Goal: Communication & Community: Answer question/provide support

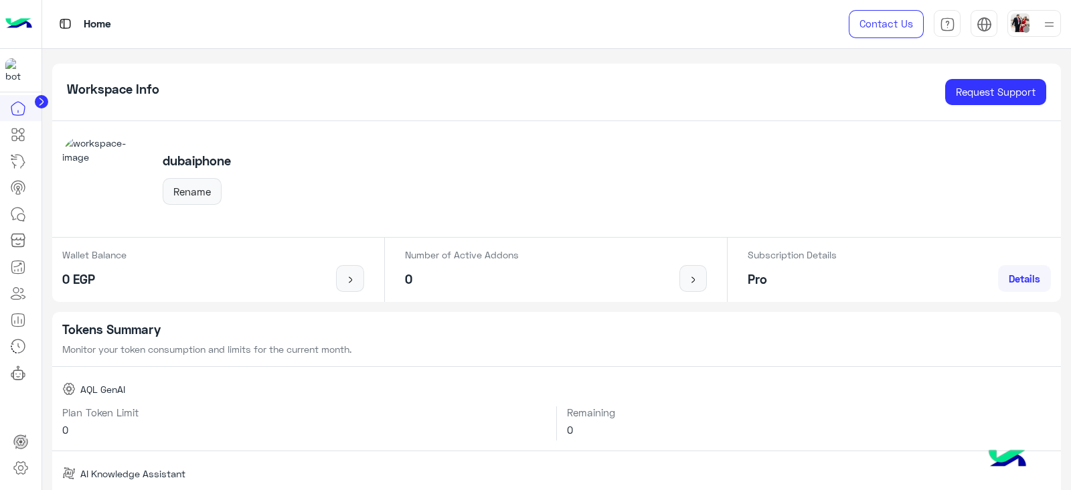
click at [44, 104] on circle at bounding box center [41, 101] width 13 height 13
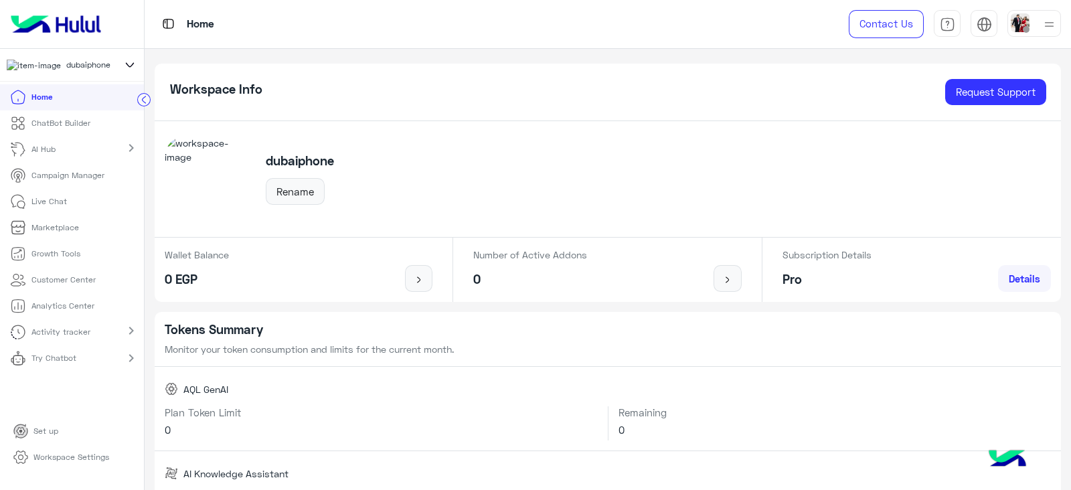
click at [60, 207] on p "Live Chat" at bounding box center [48, 201] width 35 height 12
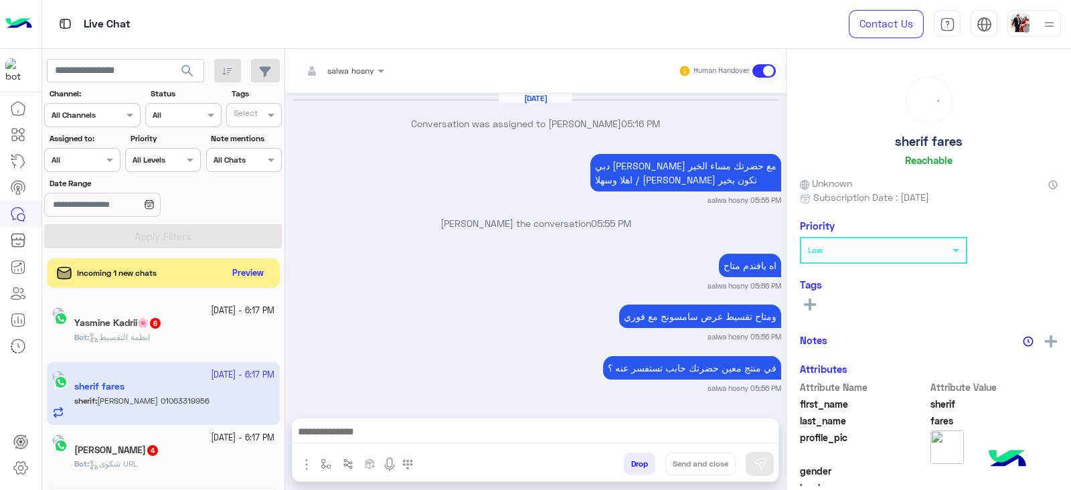
scroll to position [940, 0]
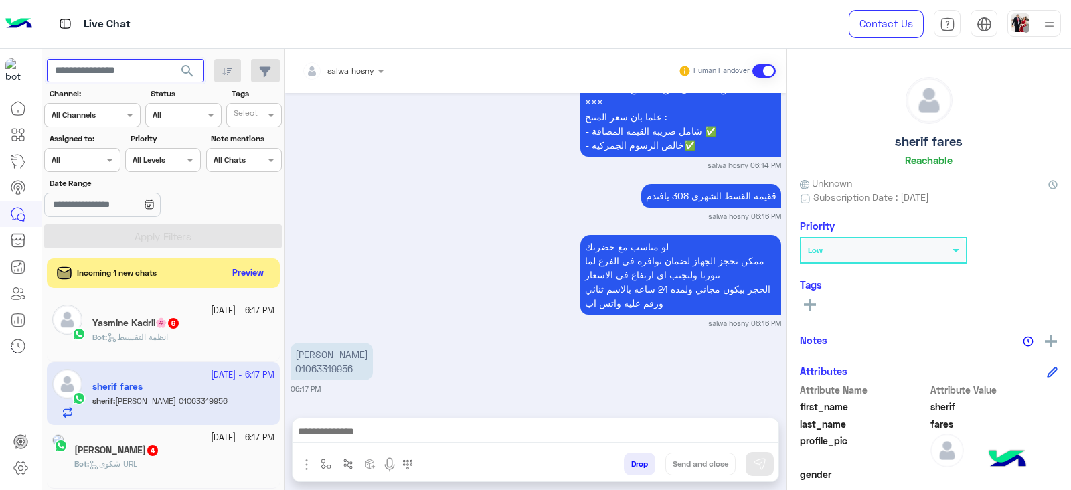
click at [139, 72] on input "text" at bounding box center [125, 71] width 157 height 24
paste input "**********"
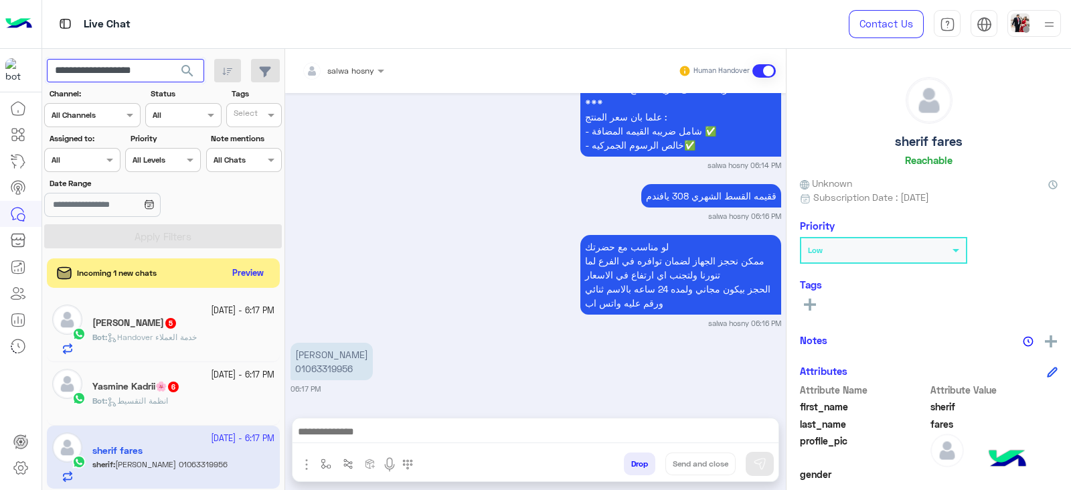
click at [171, 59] on button "search" at bounding box center [187, 73] width 33 height 29
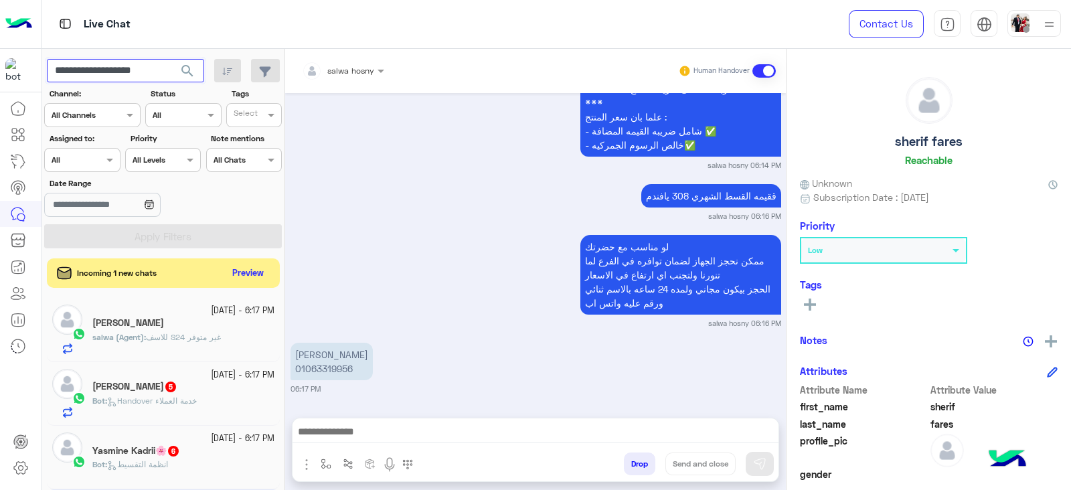
scroll to position [991, 0]
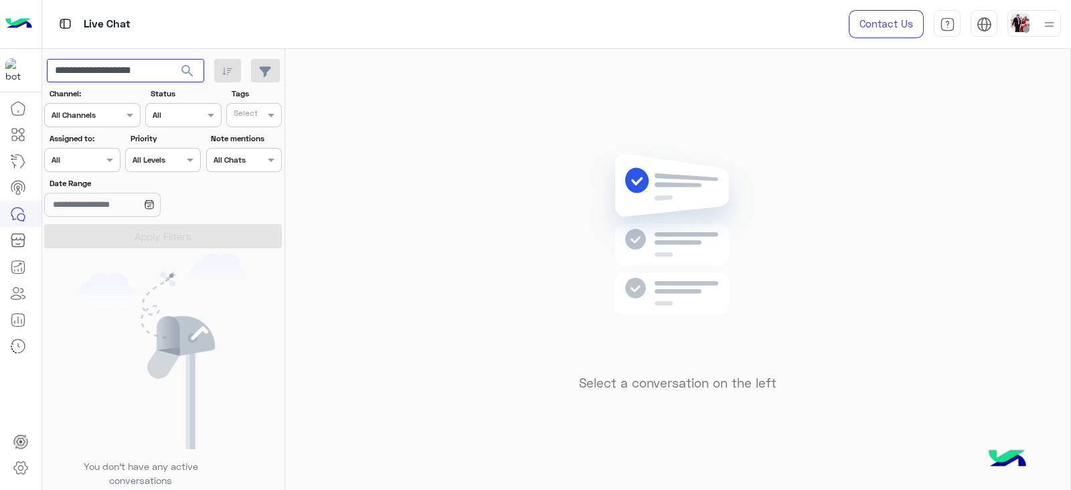
drag, startPoint x: 88, startPoint y: 73, endPoint x: 50, endPoint y: 72, distance: 38.2
click at [50, 72] on input "**********" at bounding box center [125, 71] width 157 height 24
click at [171, 59] on button "search" at bounding box center [187, 73] width 33 height 29
click at [68, 78] on input "**********" at bounding box center [125, 71] width 157 height 24
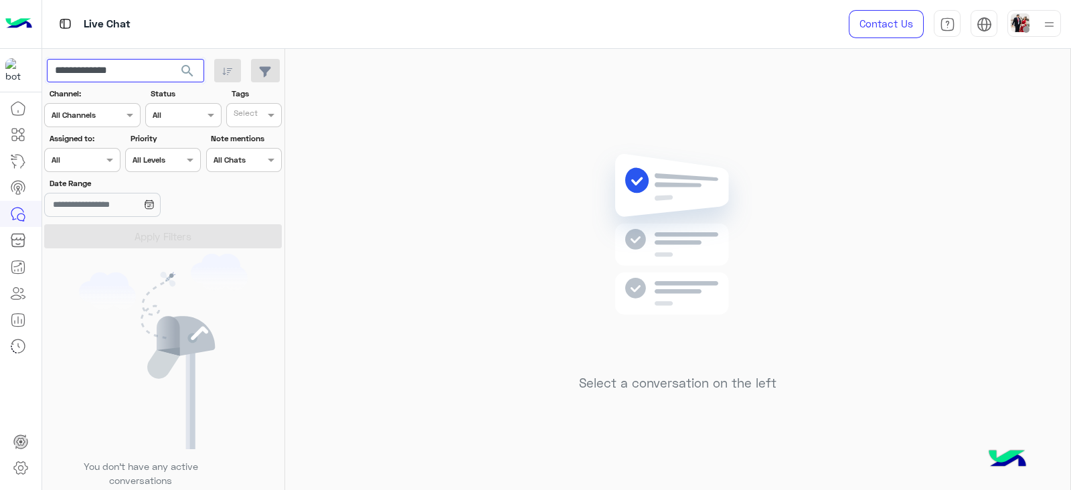
click at [68, 78] on input "**********" at bounding box center [125, 71] width 157 height 24
click at [115, 71] on input "**********" at bounding box center [125, 71] width 157 height 24
click at [178, 71] on button "search" at bounding box center [187, 73] width 33 height 29
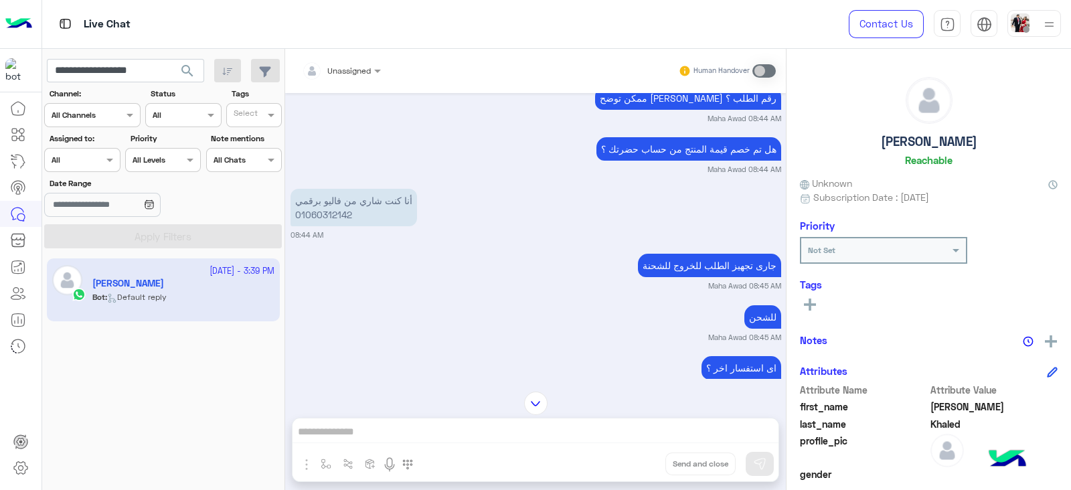
scroll to position [5563, 0]
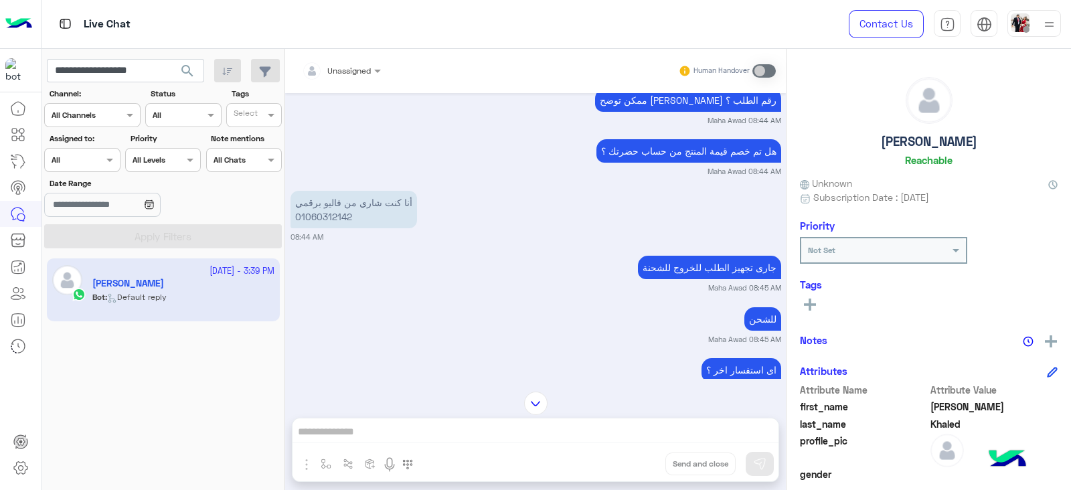
click at [401, 61] on p "لو سمحت أنا كنت حجزت فون ريدمي Note 14 pro 8 G Ram 256 G لونه بربل وكنت عاوز اع…" at bounding box center [390, 28] width 201 height 66
click at [514, 177] on small "Maha Awad 08:44 AM" at bounding box center [535, 171] width 491 height 11
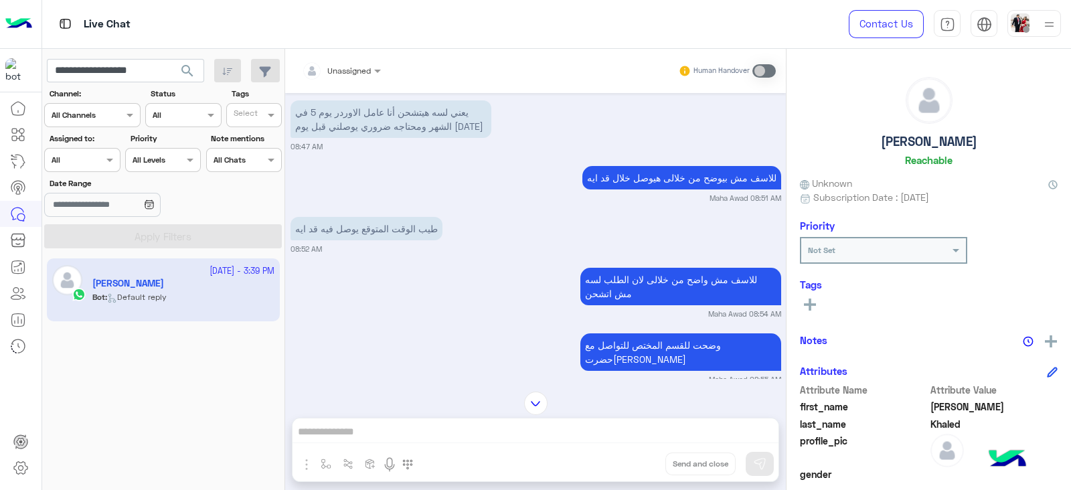
scroll to position [5872, 0]
click at [537, 151] on small "08:47 AM" at bounding box center [535, 146] width 491 height 11
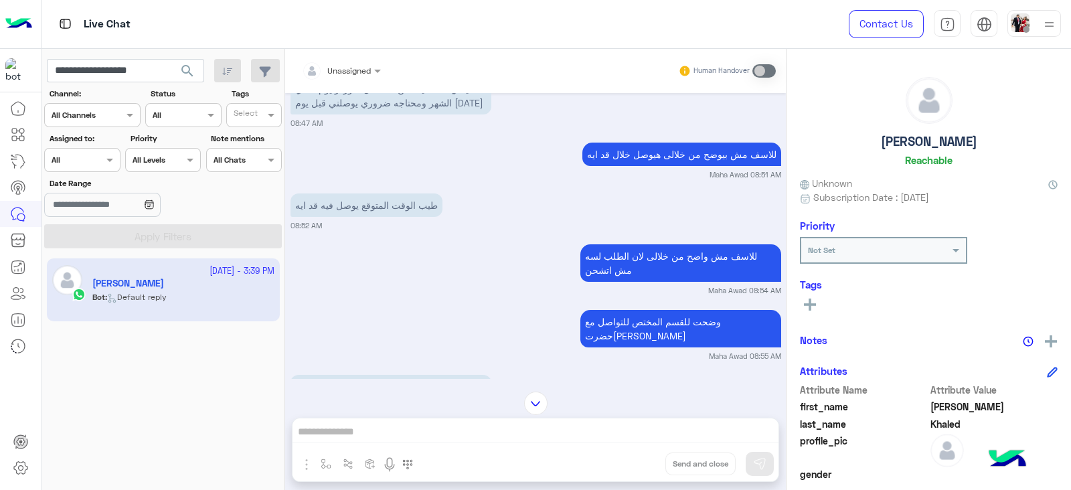
scroll to position [5900, 0]
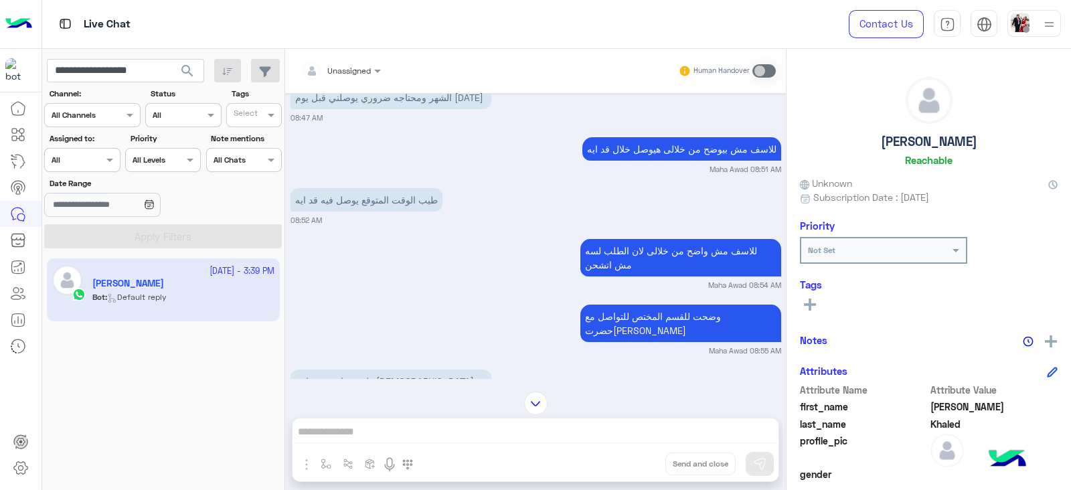
click at [612, 161] on p "للاسف مش بيوضح من خلالى هيوصل خلال قد ايه" at bounding box center [681, 148] width 199 height 23
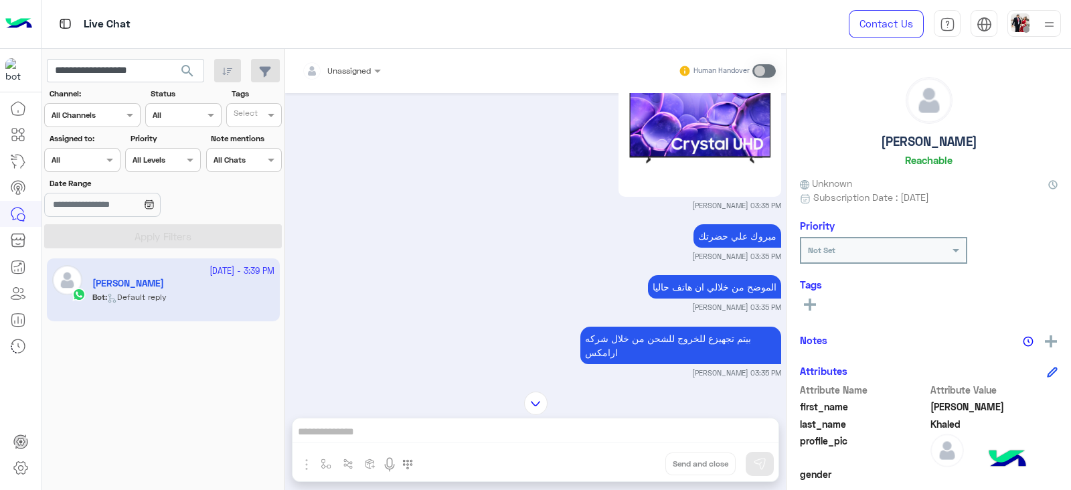
scroll to position [7792, 0]
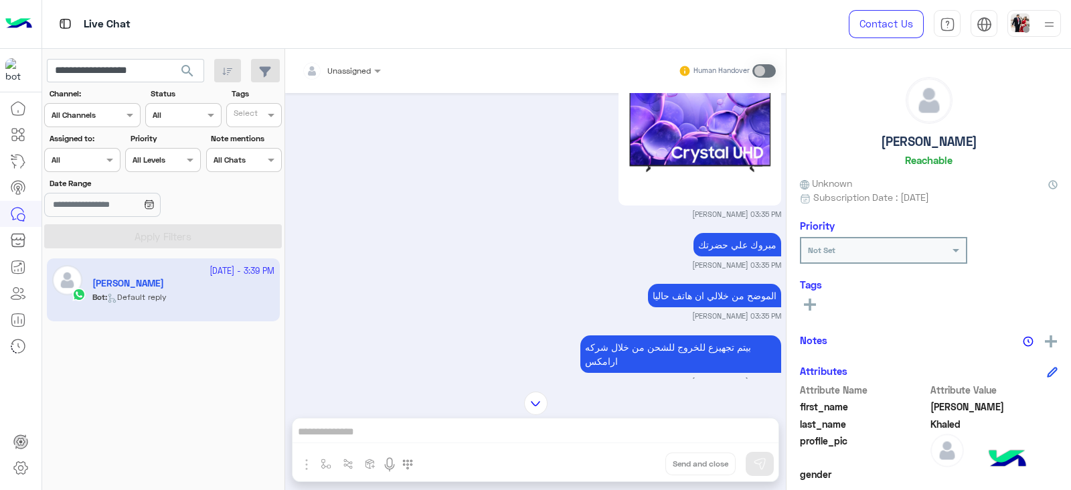
click at [618, 185] on img at bounding box center [699, 124] width 163 height 163
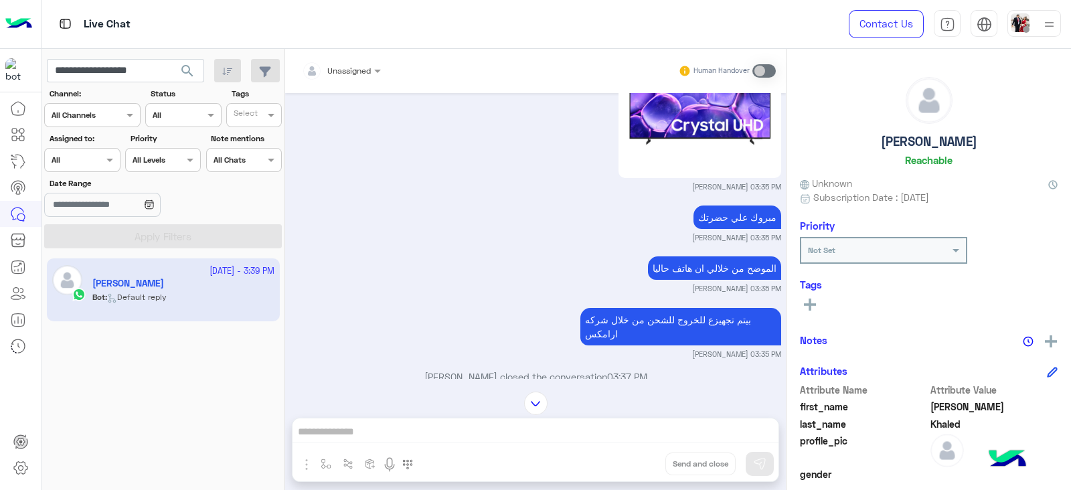
scroll to position [7821, 0]
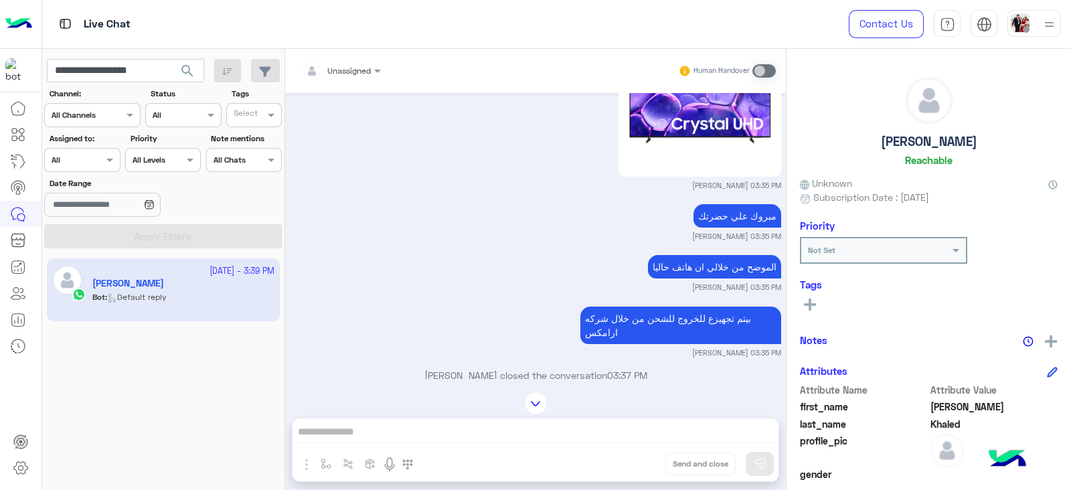
click at [629, 176] on img at bounding box center [699, 95] width 163 height 163
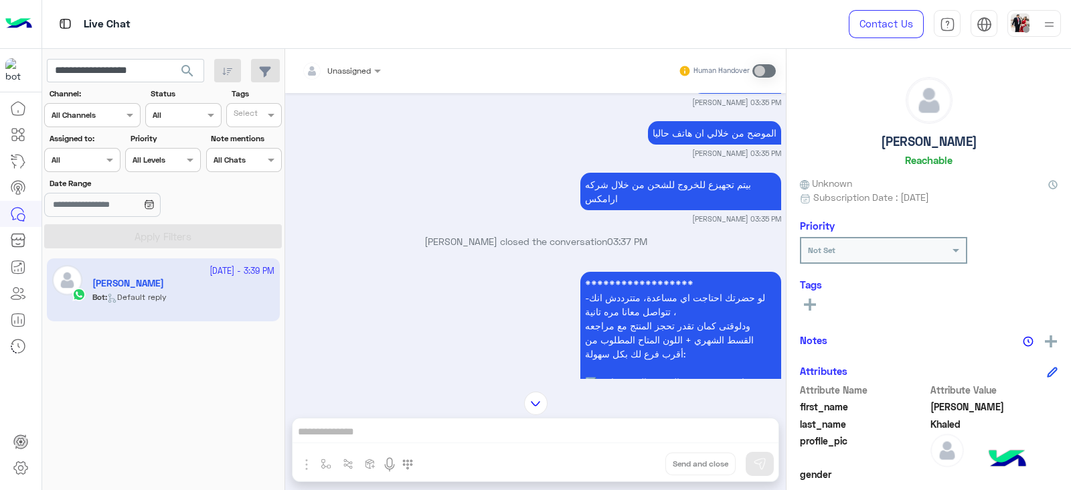
scroll to position [7955, 0]
click at [728, 94] on p "مبروك علي حضرتك" at bounding box center [737, 81] width 88 height 23
click at [729, 145] on p "الموضح من خلالي ان هاتف حاليا" at bounding box center [714, 132] width 133 height 23
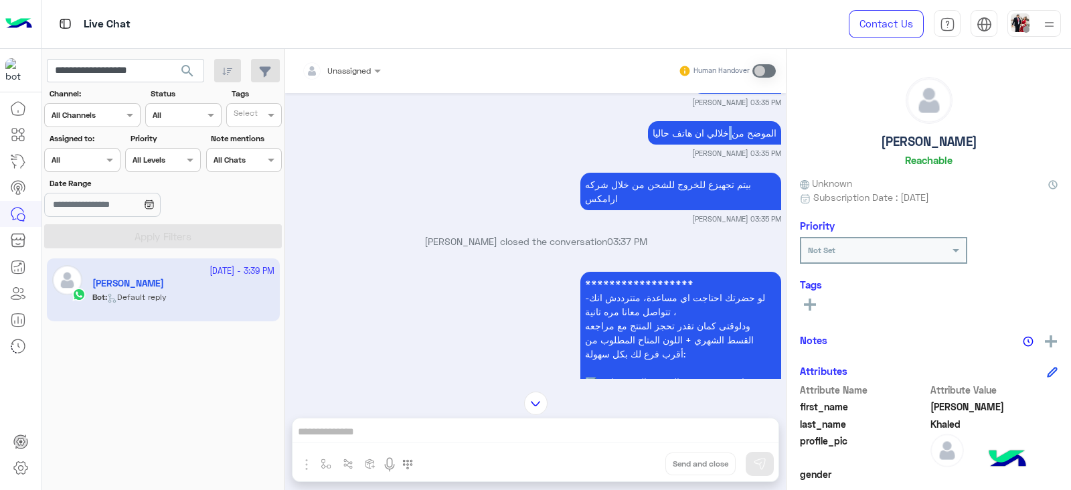
click at [729, 145] on p "الموضح من خلالي ان هاتف حاليا" at bounding box center [714, 132] width 133 height 23
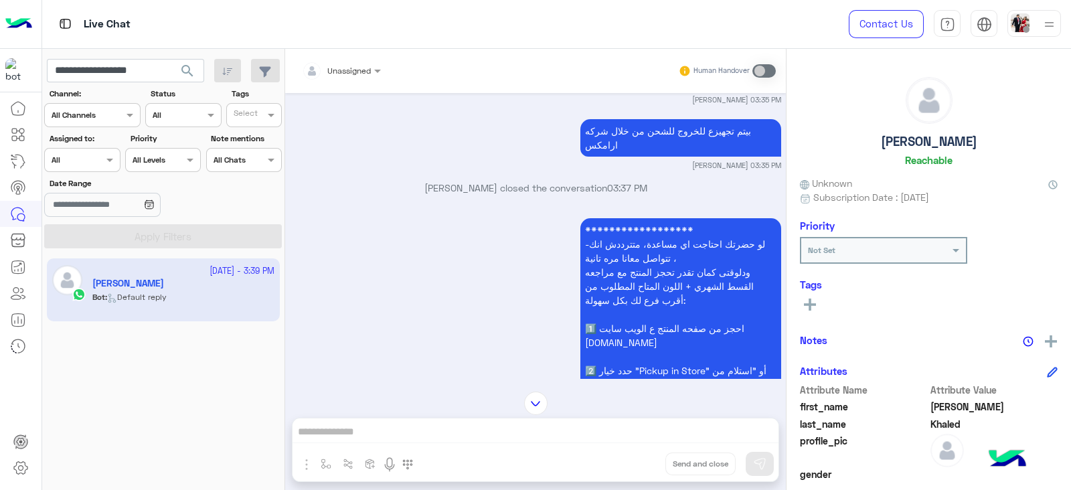
scroll to position [8018, 0]
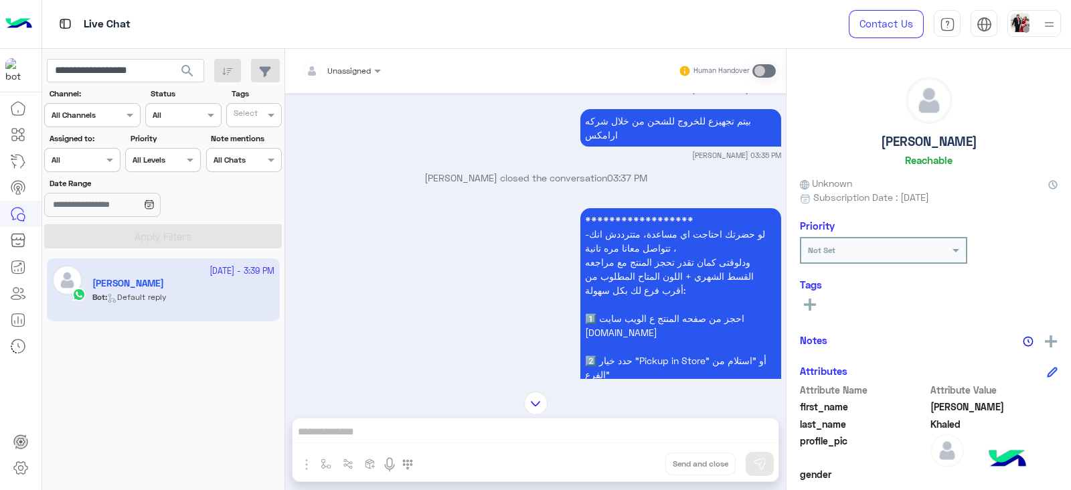
click at [689, 147] on p "بيتم تجهيزع للخروج للشحن من خلال شركه ارامكس" at bounding box center [680, 127] width 201 height 37
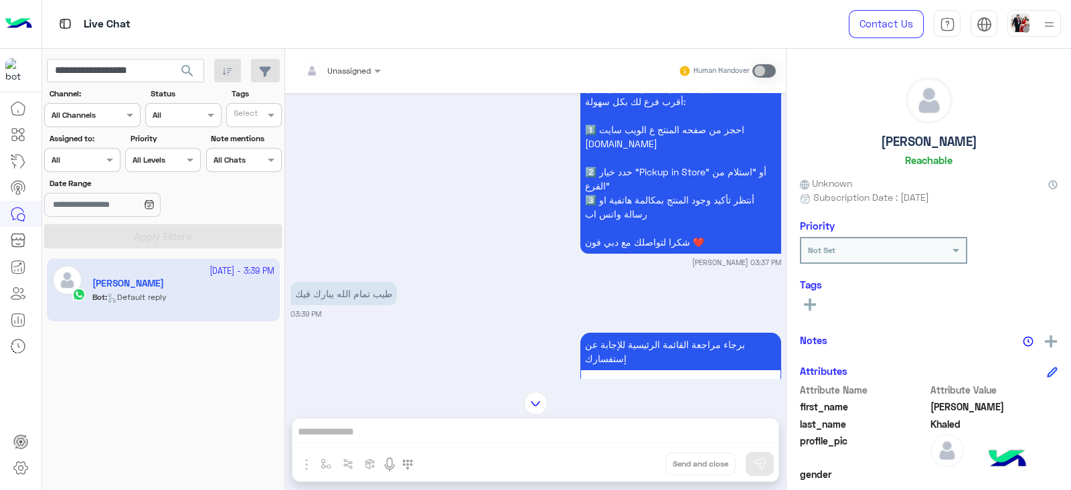
scroll to position [8257, 0]
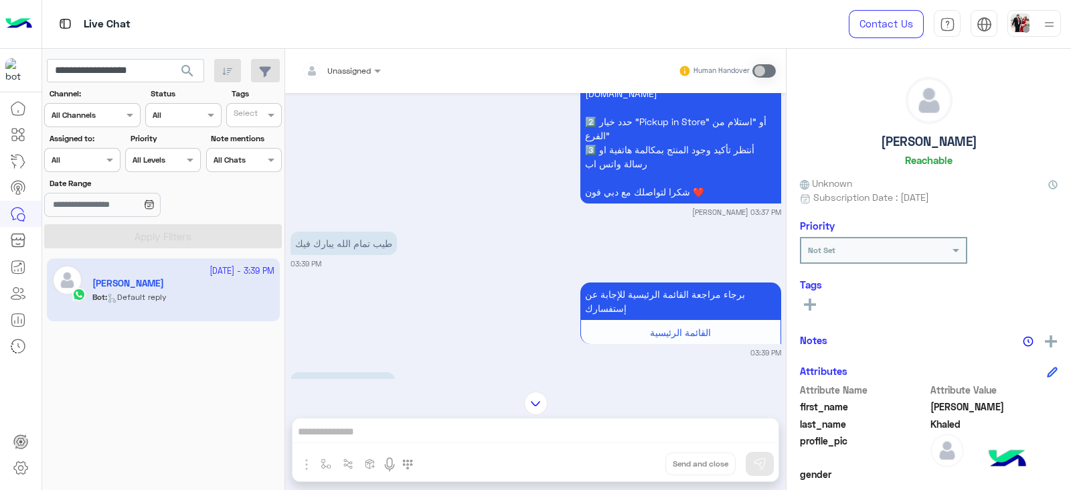
click at [375, 255] on p "طيب تمام الله يبارك فيك" at bounding box center [343, 243] width 106 height 23
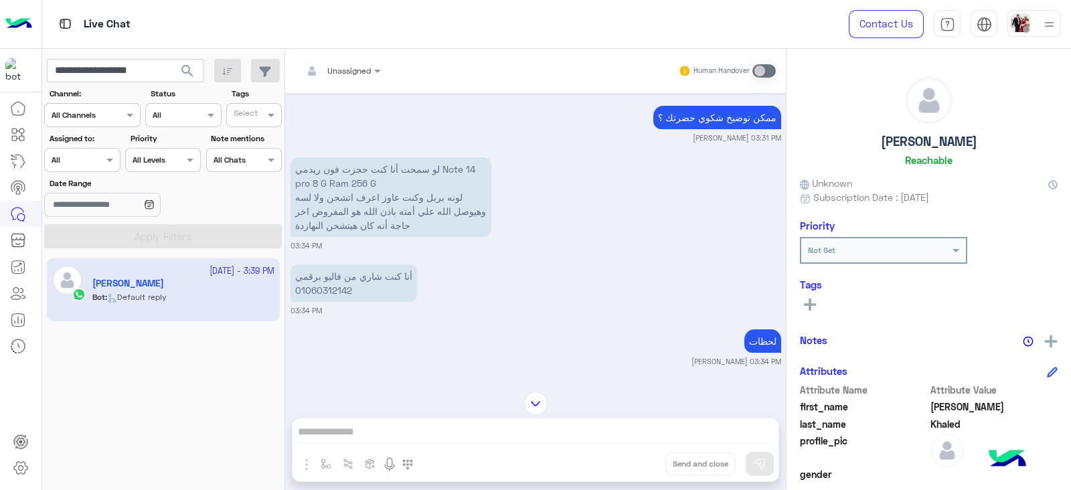
scroll to position [7475, 0]
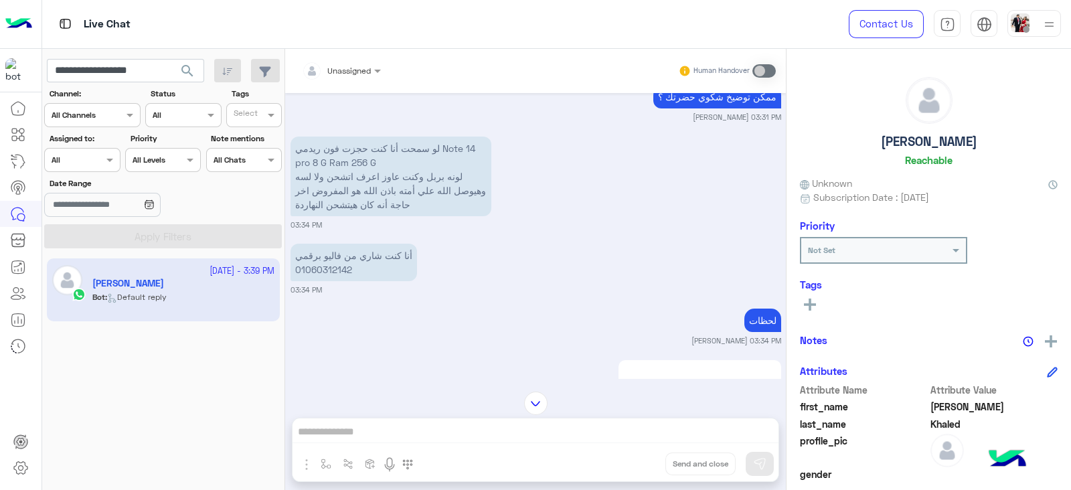
click at [339, 281] on p "أنا كنت شاري من فاليو برقمي 01060312142" at bounding box center [353, 262] width 126 height 37
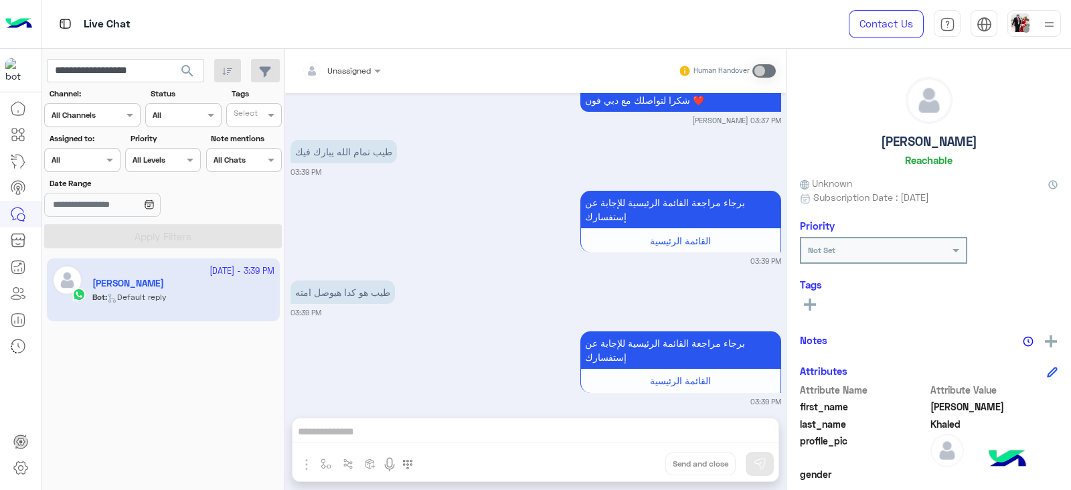
scroll to position [8432, 0]
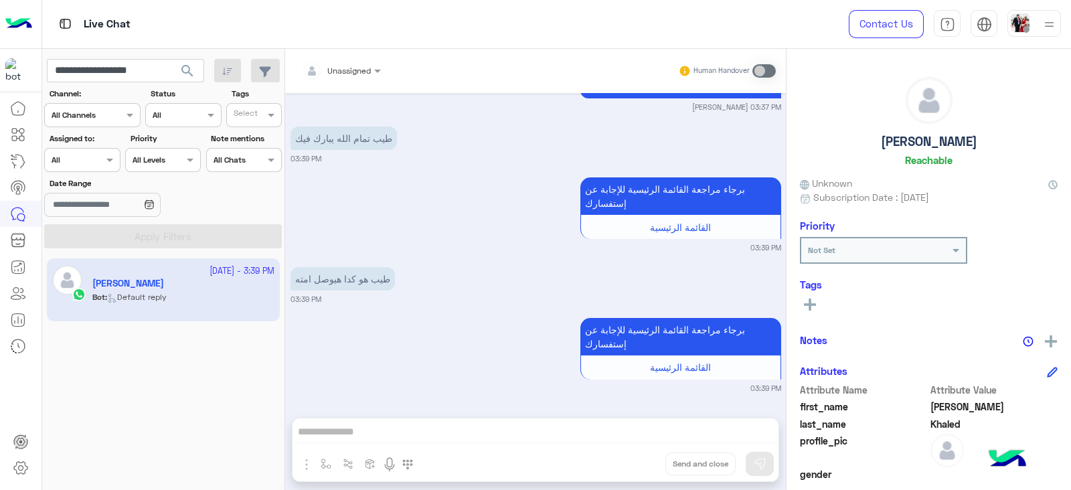
click at [358, 277] on p "طيب هو كدا هيوصل امته" at bounding box center [342, 278] width 104 height 23
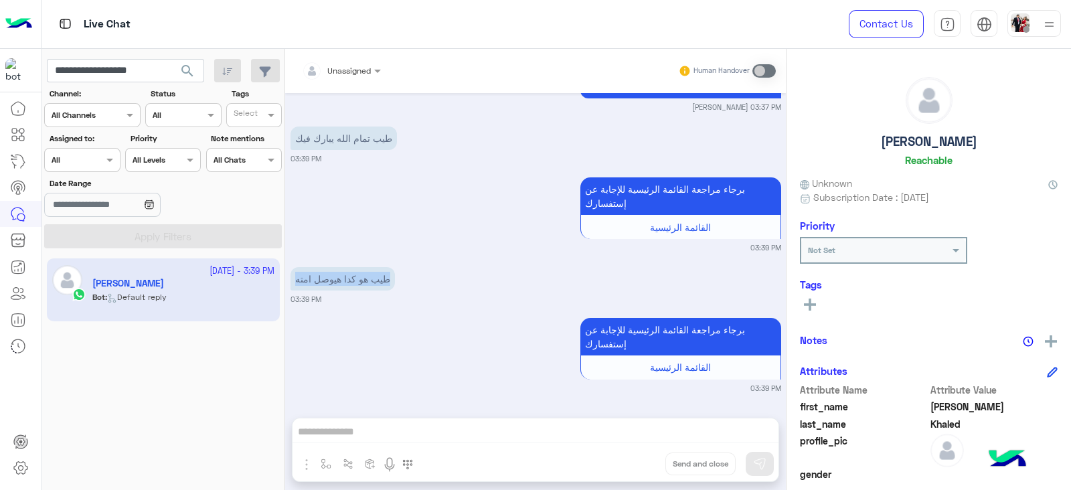
click at [358, 277] on p "طيب هو كدا هيوصل امته" at bounding box center [342, 278] width 104 height 23
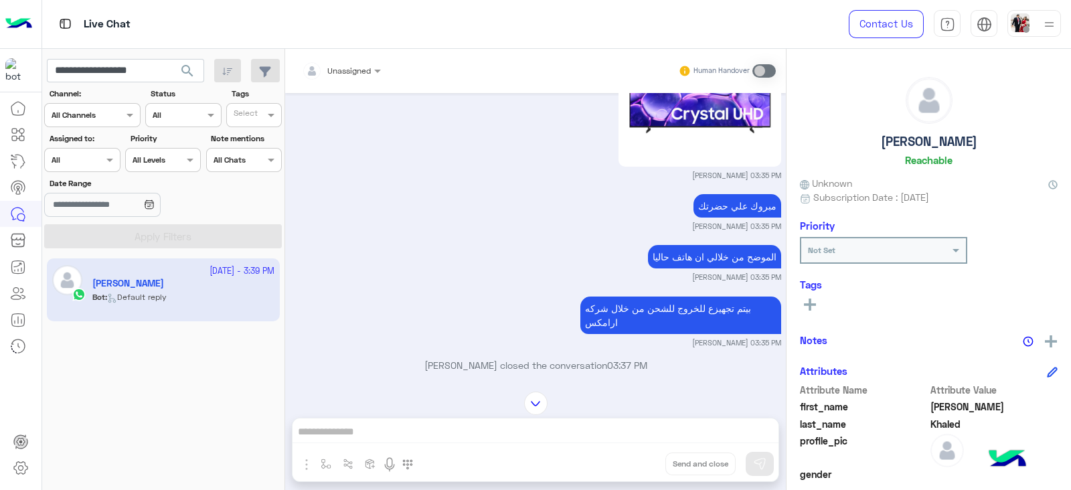
scroll to position [7747, 0]
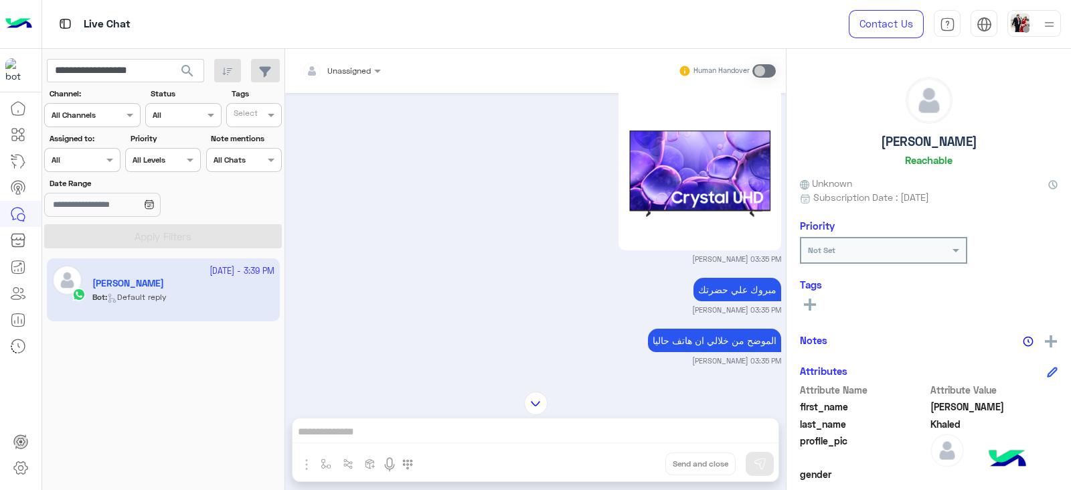
click at [652, 250] on img at bounding box center [699, 169] width 163 height 163
click at [661, 250] on img at bounding box center [699, 169] width 163 height 163
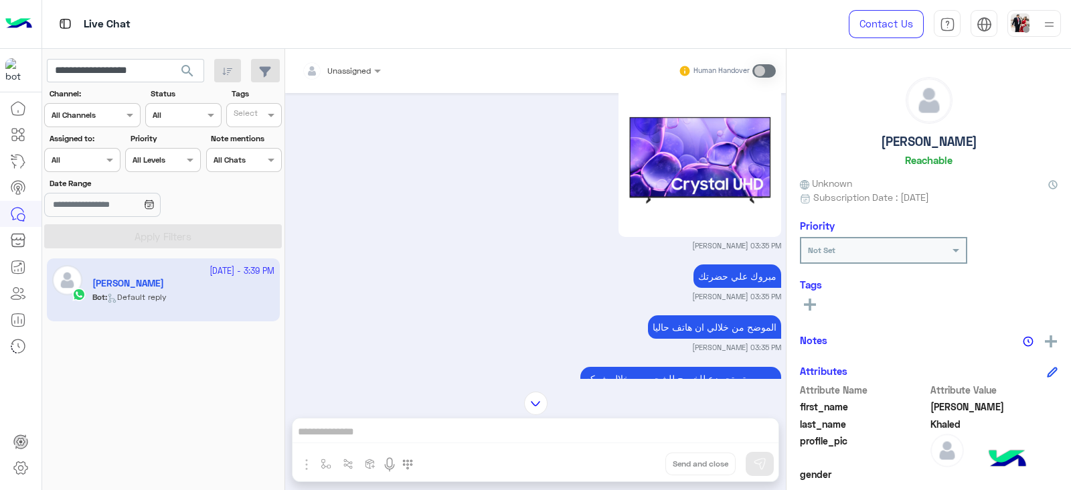
scroll to position [7759, 0]
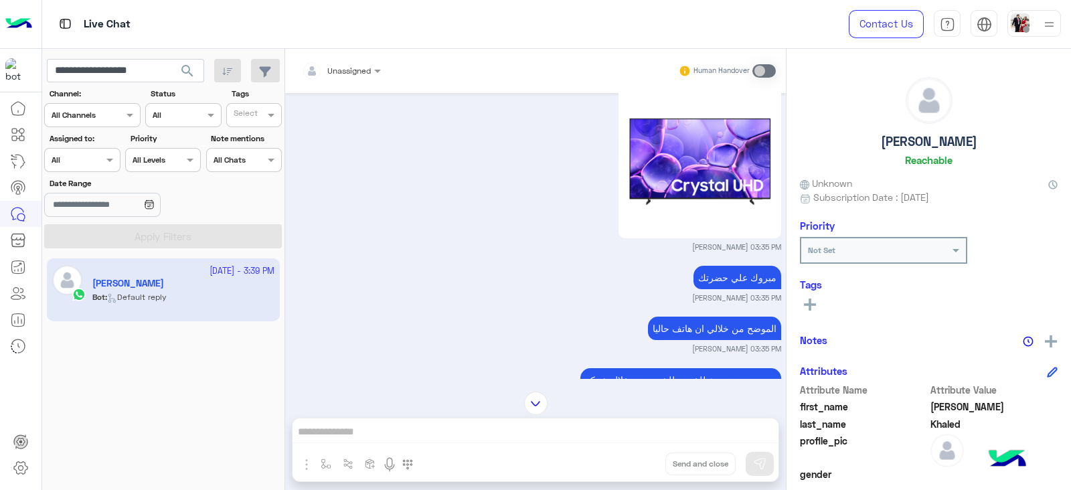
click at [170, 373] on div "[DATE] - 3:39 PM [PERSON_NAME] Bot : Default reply" at bounding box center [163, 375] width 243 height 242
drag, startPoint x: 161, startPoint y: 76, endPoint x: 92, endPoint y: 78, distance: 69.0
click at [92, 78] on input "**********" at bounding box center [125, 71] width 157 height 24
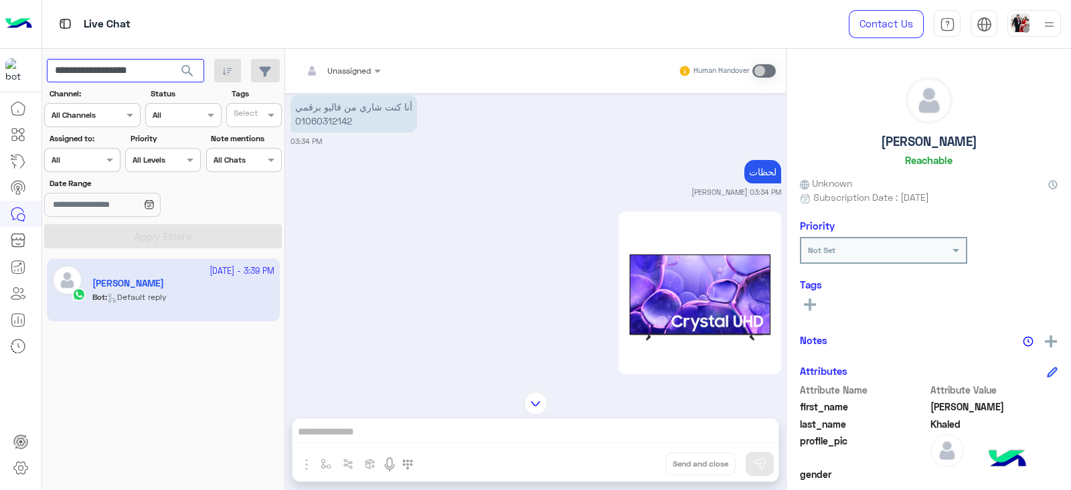
scroll to position [7622, 0]
click at [335, 134] on p "أنا كنت شاري من فاليو برقمي 01060312142" at bounding box center [353, 114] width 126 height 37
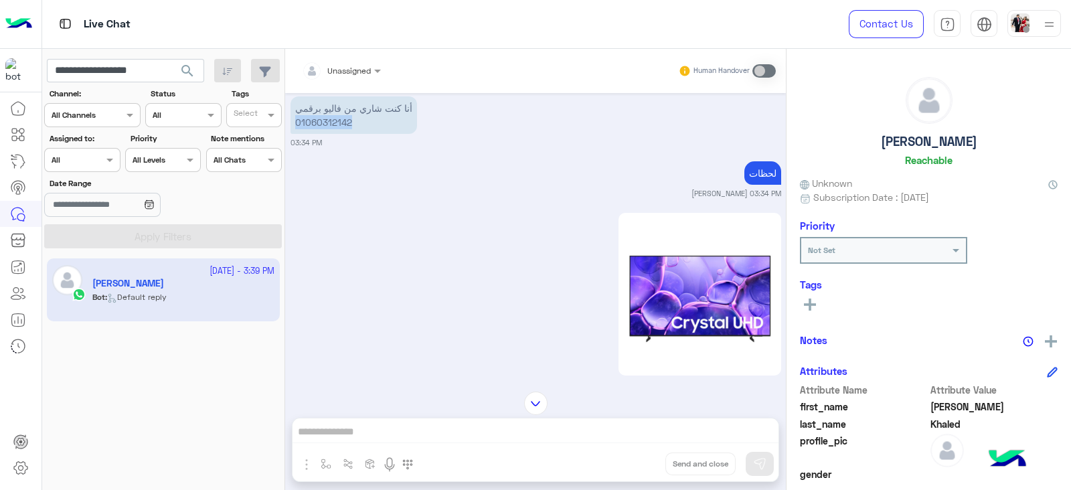
click at [335, 134] on p "أنا كنت شاري من فاليو برقمي 01060312142" at bounding box center [353, 114] width 126 height 37
copy p "01060312142"
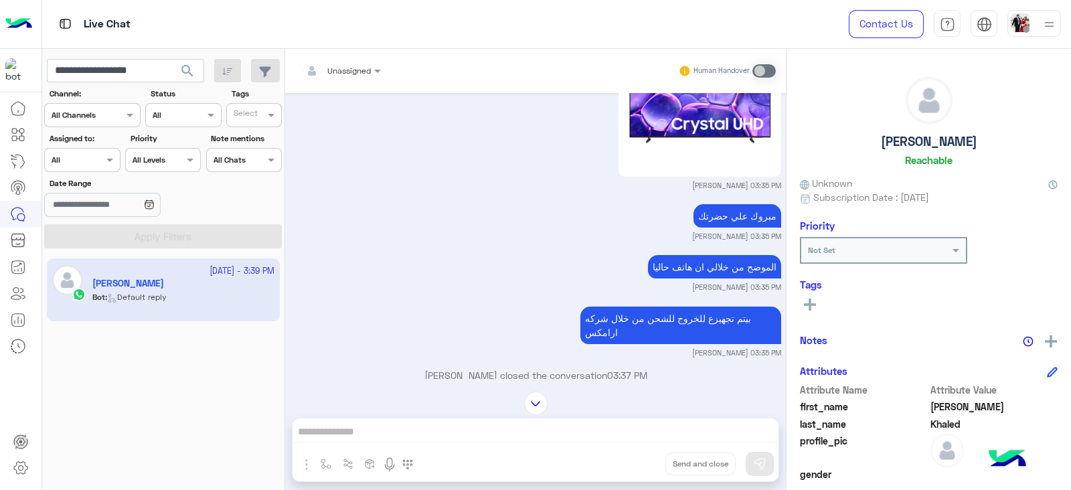
scroll to position [7822, 0]
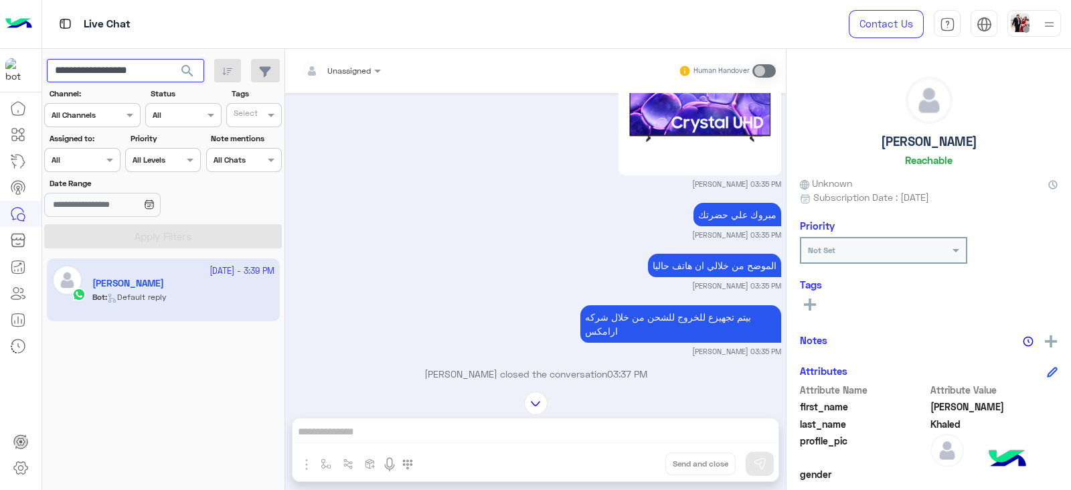
click at [123, 74] on input "**********" at bounding box center [125, 71] width 157 height 24
paste input "text"
click at [102, 65] on input "**********" at bounding box center [125, 71] width 157 height 24
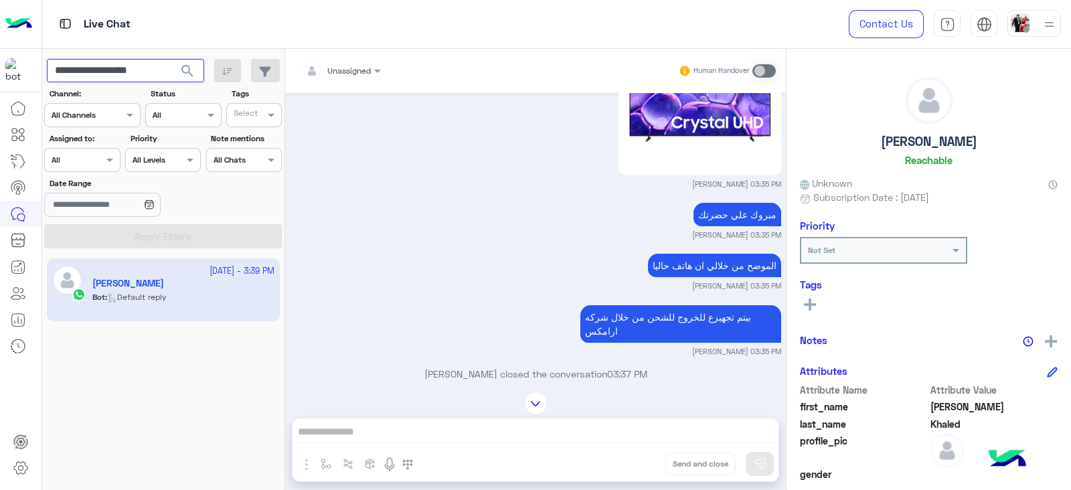
click at [102, 65] on input "**********" at bounding box center [125, 71] width 157 height 24
paste input "text"
type input "**********"
click at [171, 59] on button "search" at bounding box center [187, 73] width 33 height 29
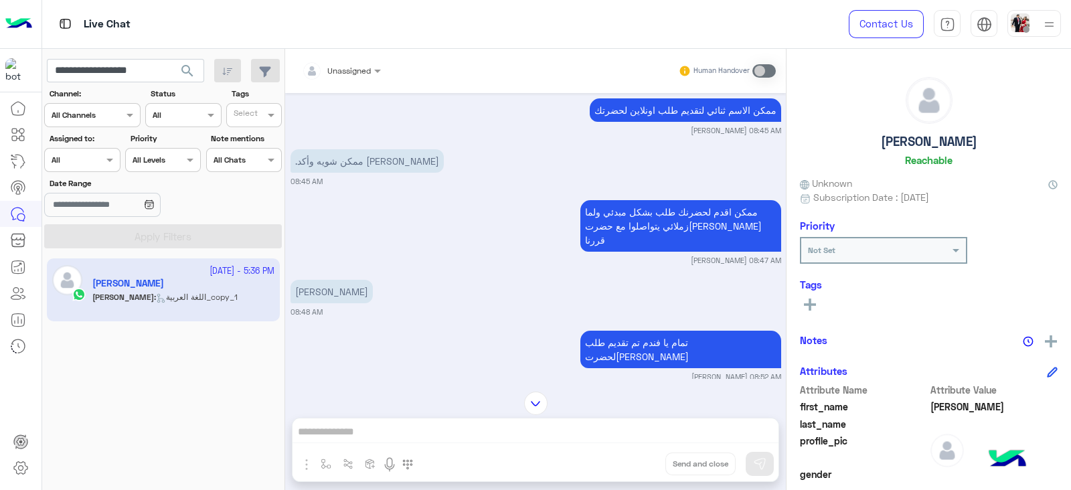
scroll to position [3640, 0]
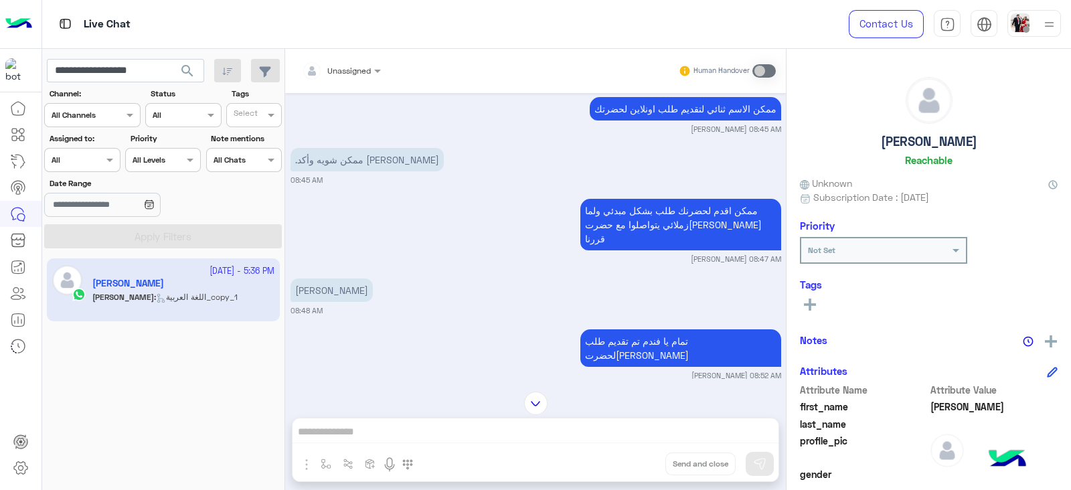
click at [648, 199] on p "ممكن اقدم لحضرنك طلب بشكل مبدئي ولما زملائي يتواصلوا مع حضرت[PERSON_NAME] قررنا" at bounding box center [680, 225] width 201 height 52
click at [501, 254] on small "[PERSON_NAME] 08:47 AM" at bounding box center [535, 259] width 491 height 11
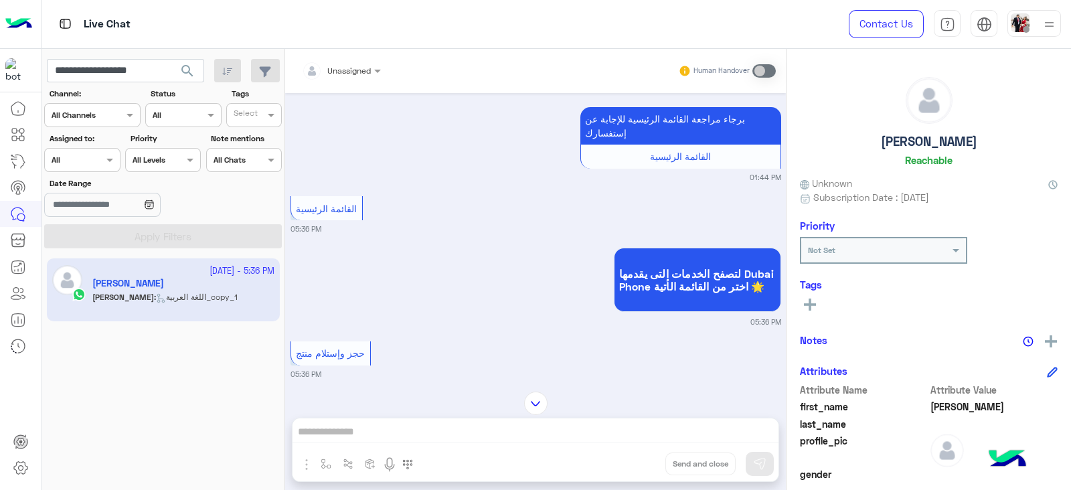
scroll to position [6358, 0]
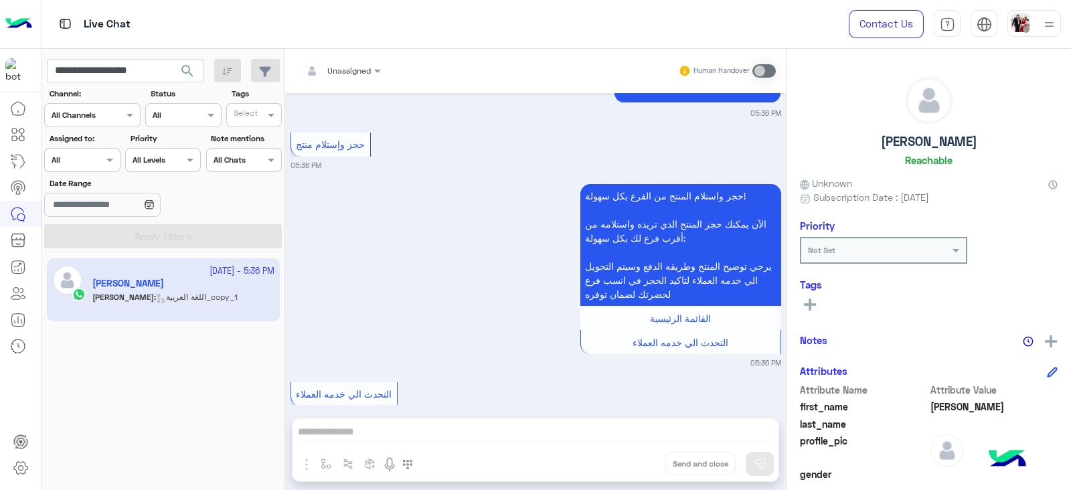
click at [299, 394] on div "[DATE] مساء الفل 02:00 AM مساء الخير 🌚 اهلا بك [PERSON_NAME] فى [GEOGRAPHIC_DAT…" at bounding box center [535, 248] width 501 height 311
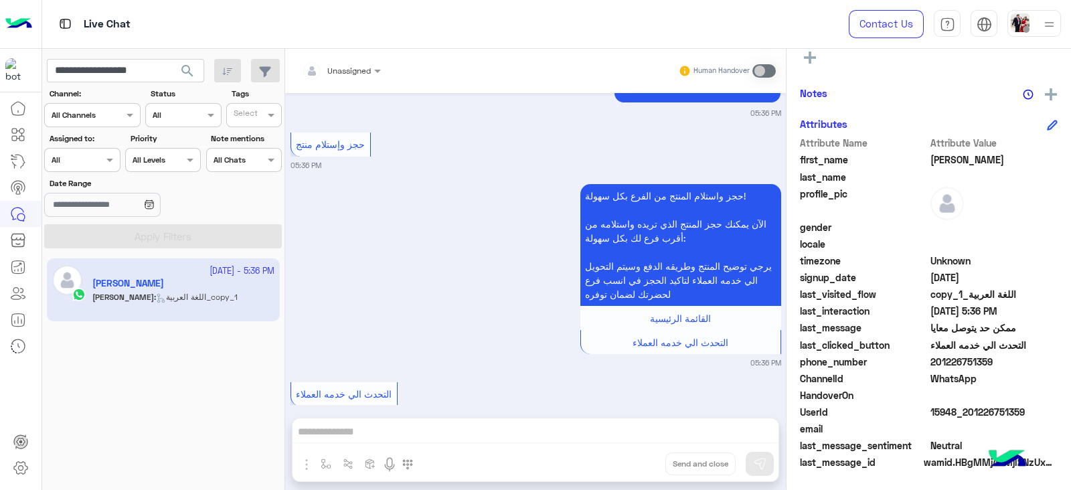
scroll to position [247, 0]
click at [971, 405] on span "15948_201226751359" at bounding box center [994, 412] width 128 height 14
click at [947, 418] on div "Attribute Name Attribute Value first_name [PERSON_NAME] last_name profile_pic g…" at bounding box center [929, 304] width 258 height 336
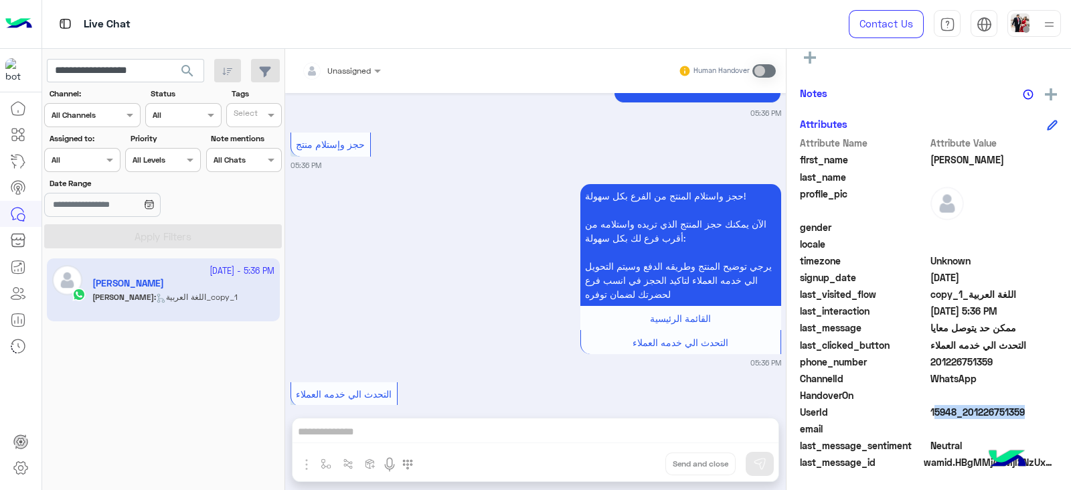
click at [971, 407] on span "15948_201226751359" at bounding box center [994, 412] width 128 height 14
drag, startPoint x: 963, startPoint y: 412, endPoint x: 1029, endPoint y: 410, distance: 65.6
click at [1029, 410] on span "15948_201226751359" at bounding box center [994, 412] width 128 height 14
copy span "01226751359"
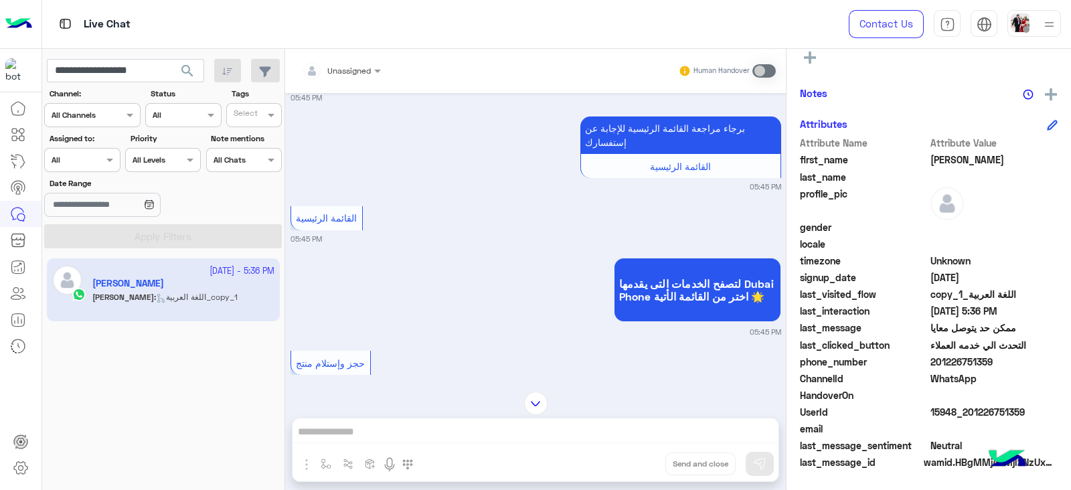
scroll to position [4942, 0]
